Goal: Find specific page/section: Find specific page/section

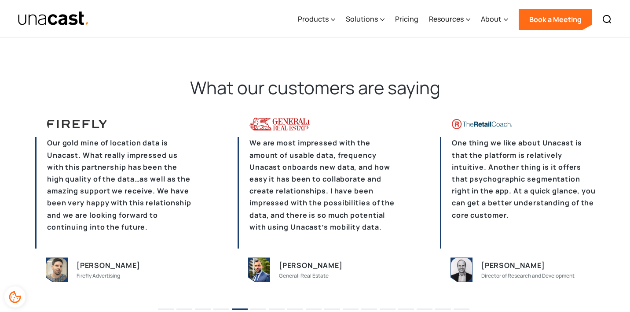
scroll to position [2112, 0]
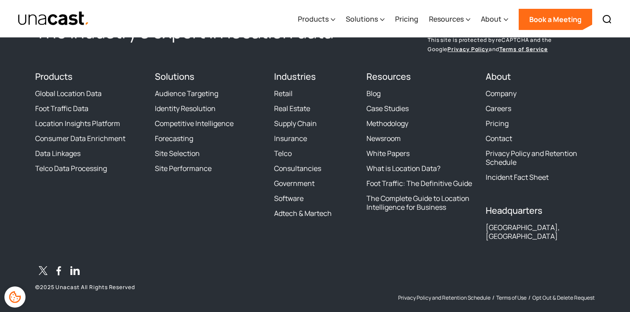
scroll to position [2756, 0]
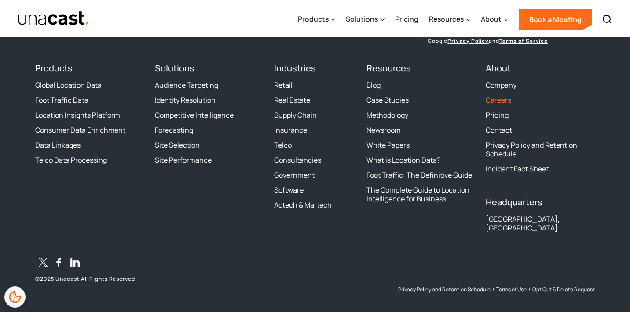
click at [495, 101] on link "Careers" at bounding box center [499, 100] width 26 height 9
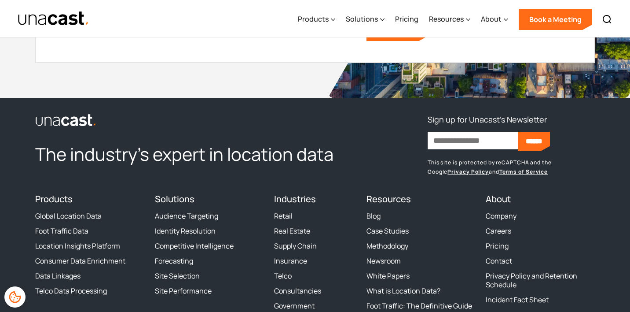
scroll to position [2693, 0]
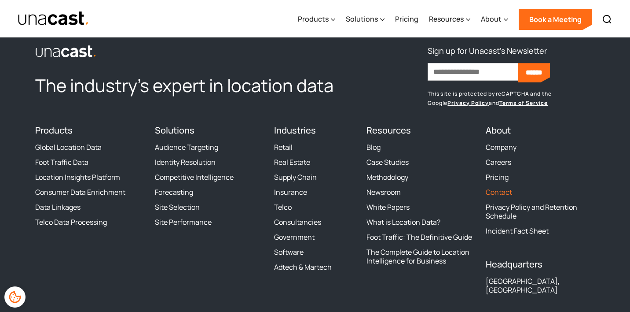
click at [493, 191] on link "Contact" at bounding box center [499, 192] width 26 height 9
